Goal: Task Accomplishment & Management: Manage account settings

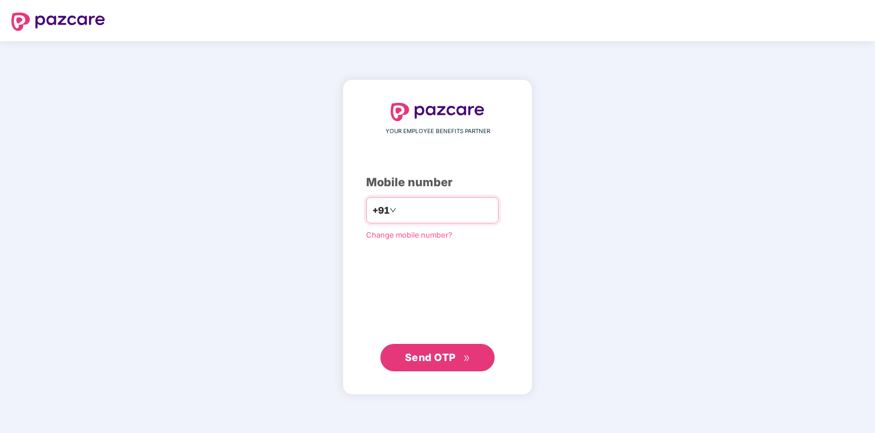
type input "*"
type input "**********"
click at [451, 363] on span "Send OTP" at bounding box center [430, 357] width 51 height 12
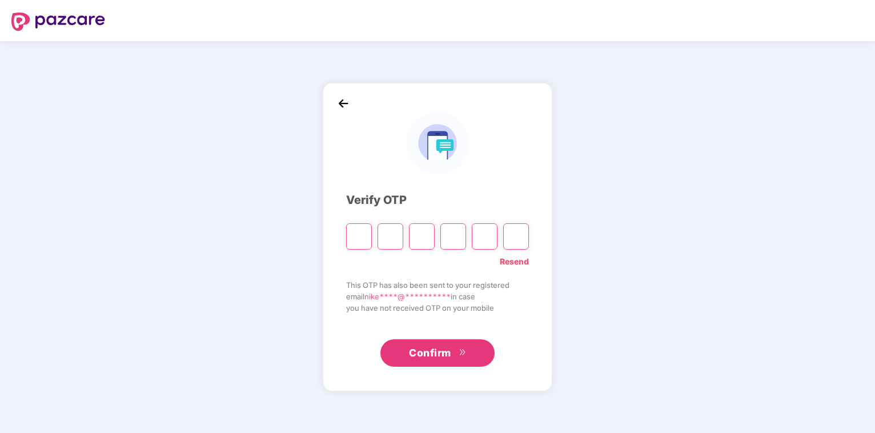
type input "*"
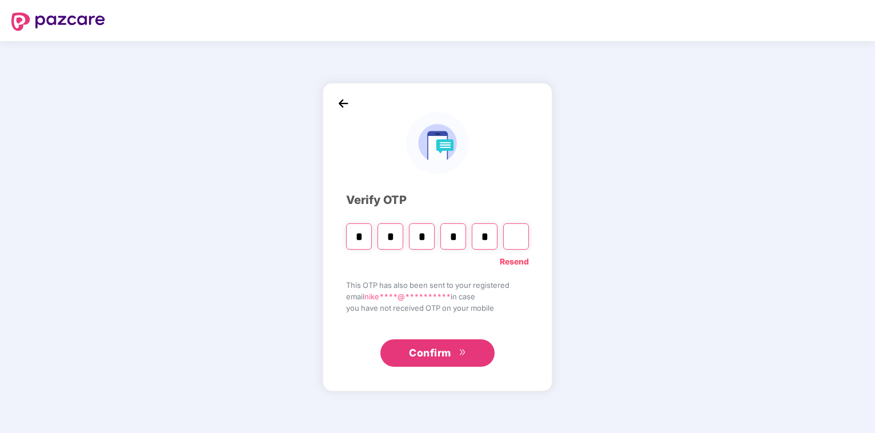
type input "*"
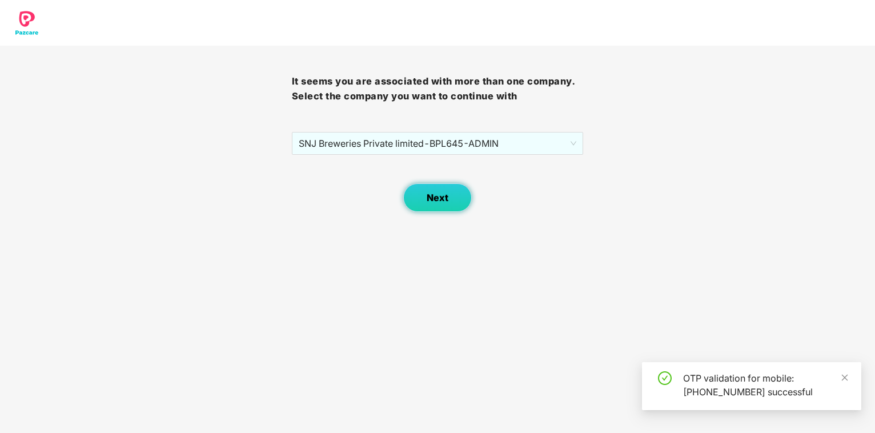
click at [449, 198] on button "Next" at bounding box center [437, 197] width 69 height 29
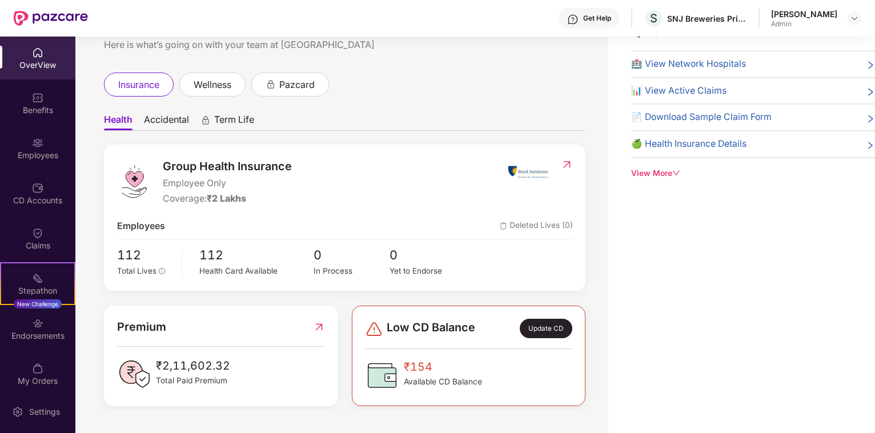
click at [771, 17] on div "[PERSON_NAME]" at bounding box center [804, 14] width 66 height 11
click at [853, 19] on img at bounding box center [854, 18] width 9 height 9
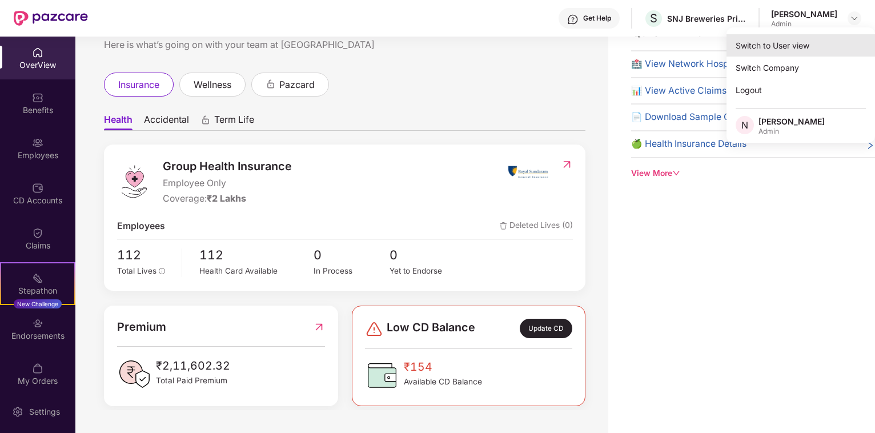
click at [798, 49] on div "Switch to User view" at bounding box center [800, 45] width 148 height 22
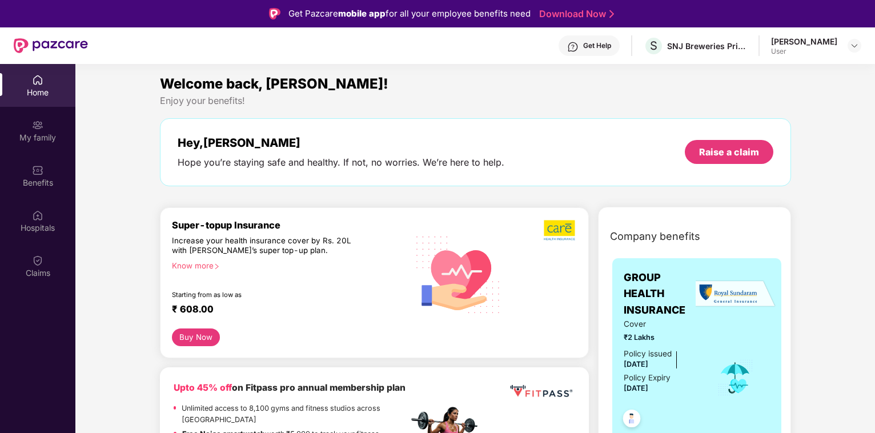
click at [786, 42] on div "[PERSON_NAME]" at bounding box center [804, 41] width 66 height 11
click at [854, 45] on img at bounding box center [854, 45] width 9 height 9
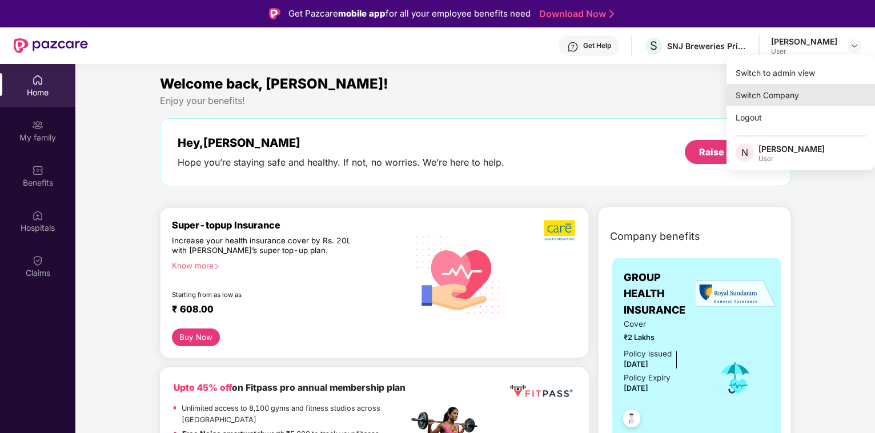
click at [802, 96] on div "Switch Company" at bounding box center [800, 95] width 148 height 22
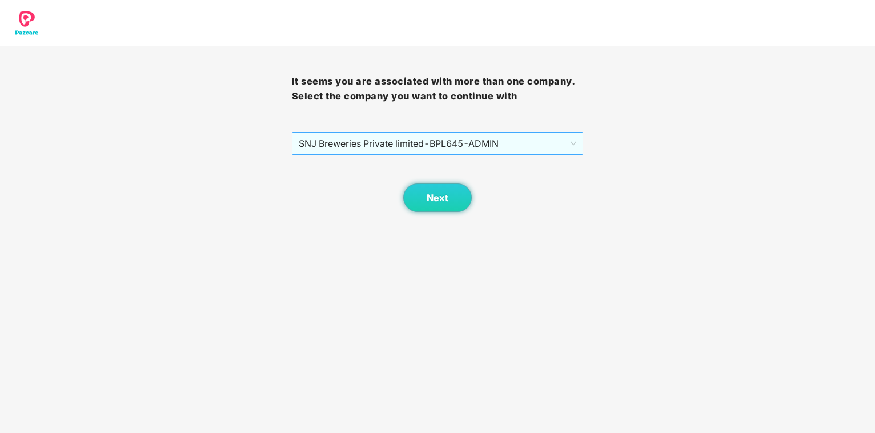
click at [520, 145] on span "SNJ Breweries Private limited - BPL645 - ADMIN" at bounding box center [438, 143] width 278 height 22
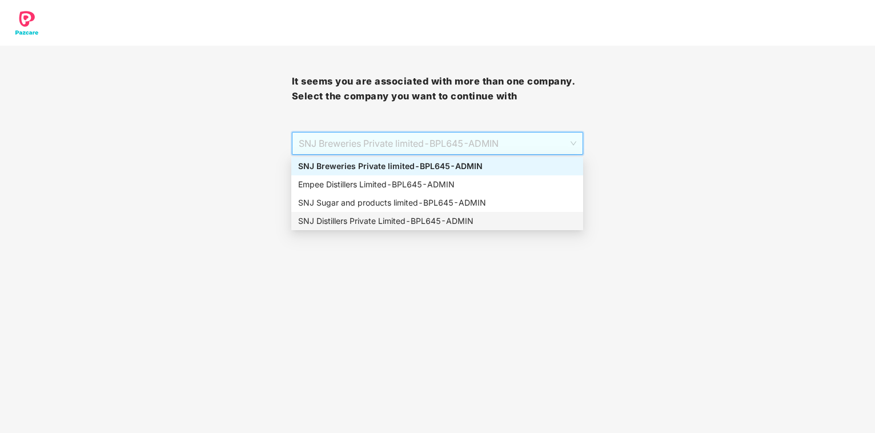
click at [391, 223] on div "SNJ Distillers Private Limited - BPL645 - ADMIN" at bounding box center [437, 221] width 278 height 13
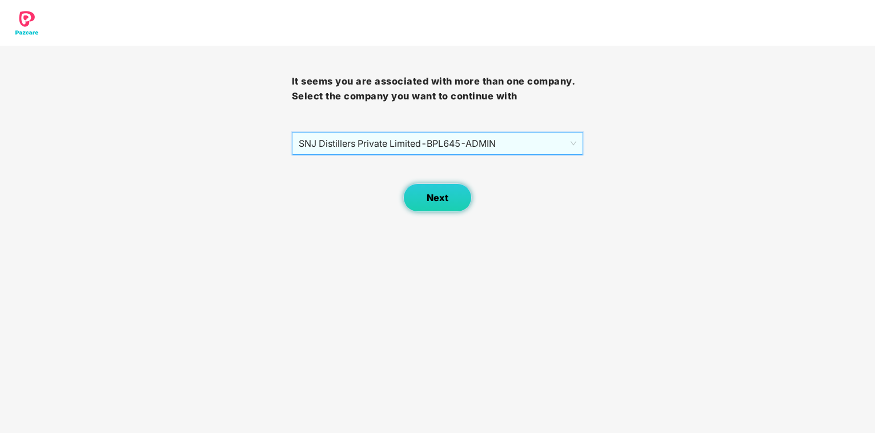
click at [450, 202] on button "Next" at bounding box center [437, 197] width 69 height 29
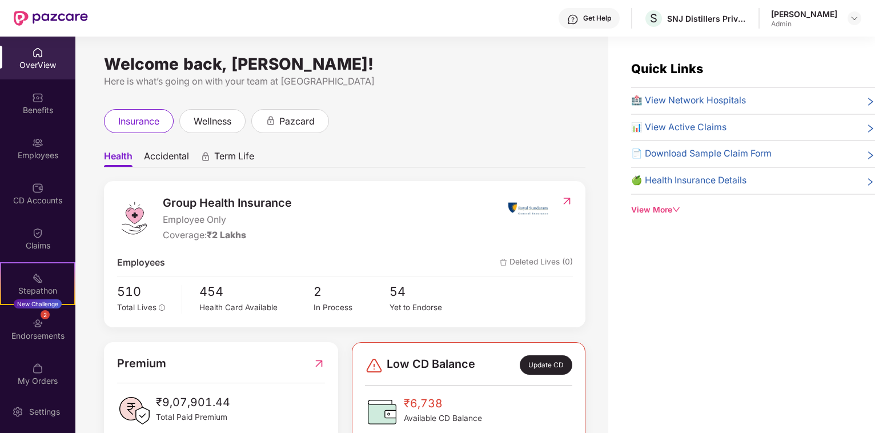
scroll to position [58, 0]
